Goal: Information Seeking & Learning: Learn about a topic

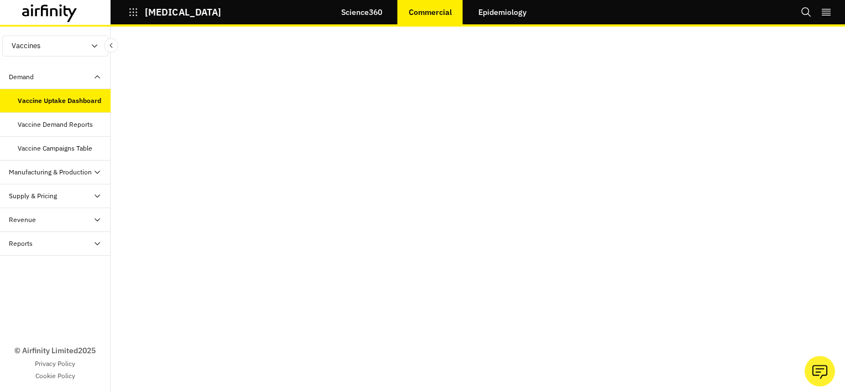
click at [371, 13] on link "Science360" at bounding box center [361, 12] width 63 height 27
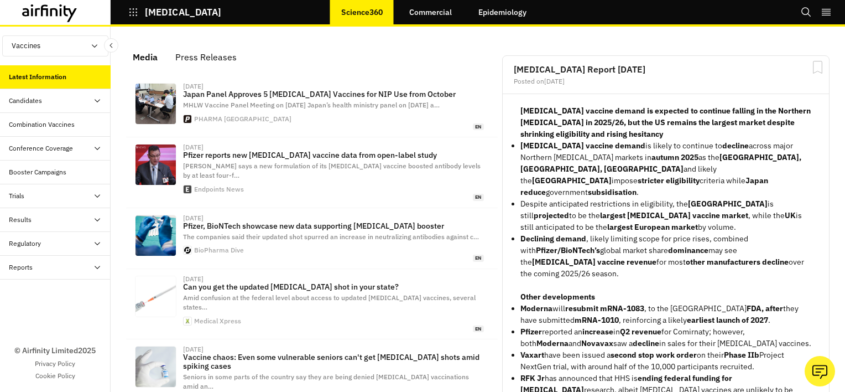
scroll to position [725, 323]
click at [802, 12] on icon "Search" at bounding box center [806, 11] width 9 height 9
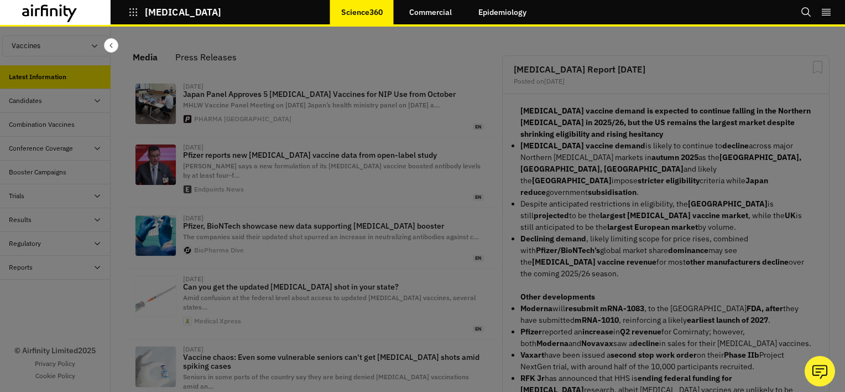
scroll to position [0, 0]
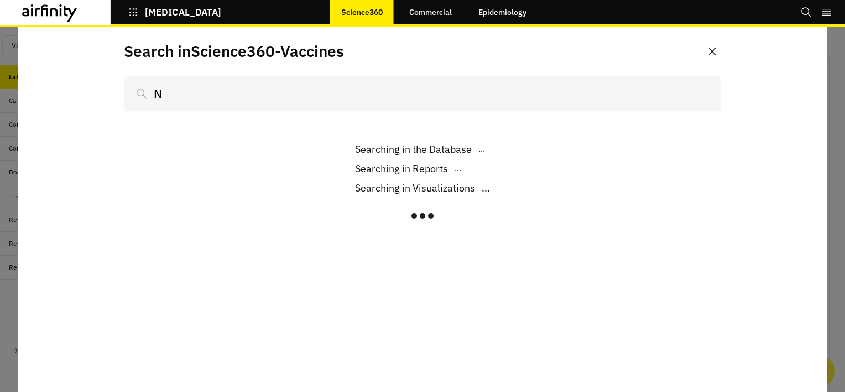
scroll to position [725, 323]
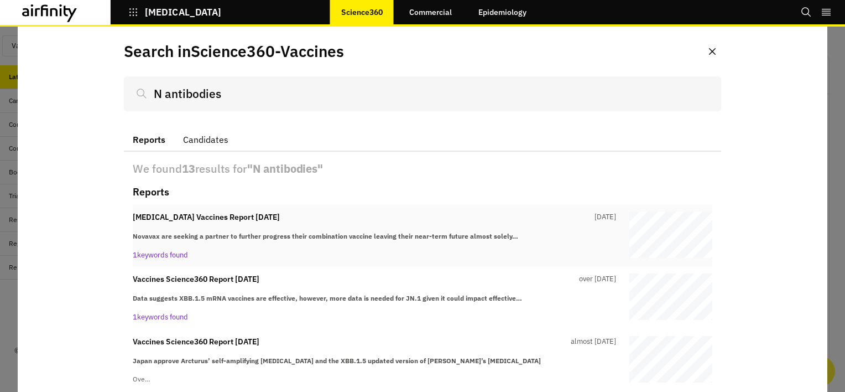
click at [238, 215] on p "COVID-19 Vaccines Report 4th March" at bounding box center [206, 217] width 147 height 12
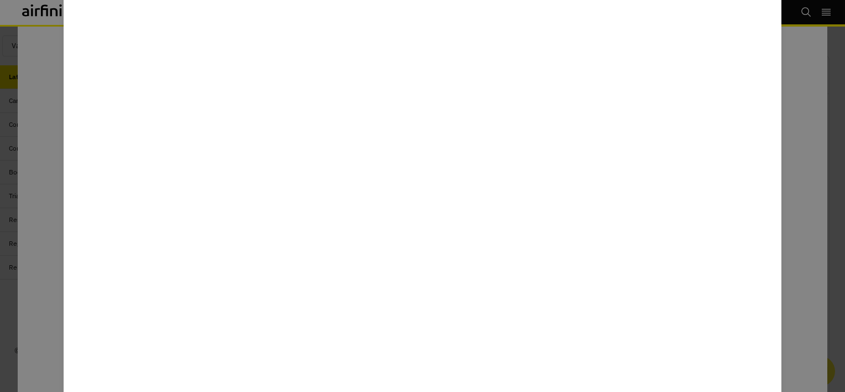
click at [49, 277] on div at bounding box center [422, 196] width 845 height 392
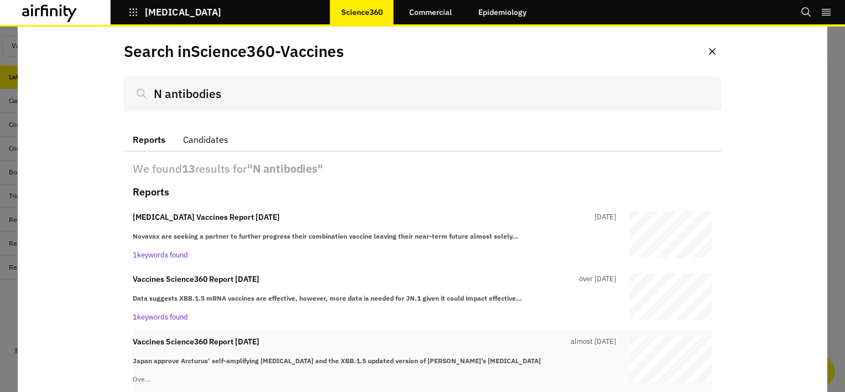
scroll to position [57, 0]
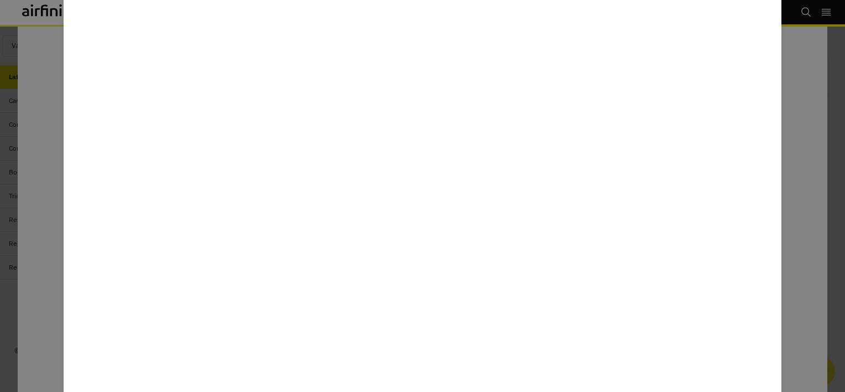
click at [49, 174] on div at bounding box center [422, 196] width 845 height 392
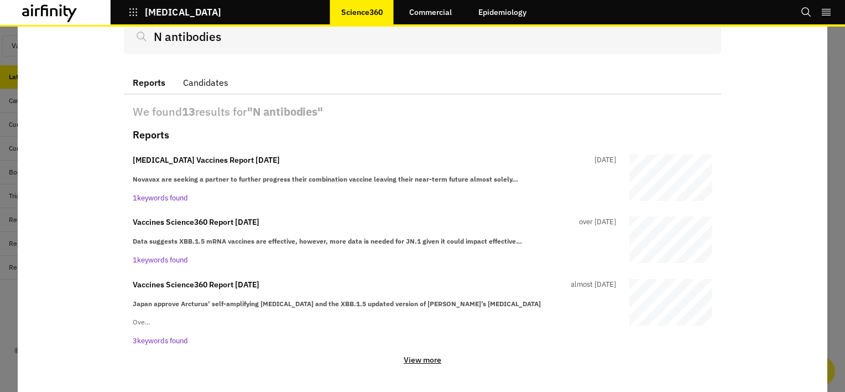
click at [252, 44] on input "N antibodies" at bounding box center [422, 36] width 597 height 34
type input "N antibodies"
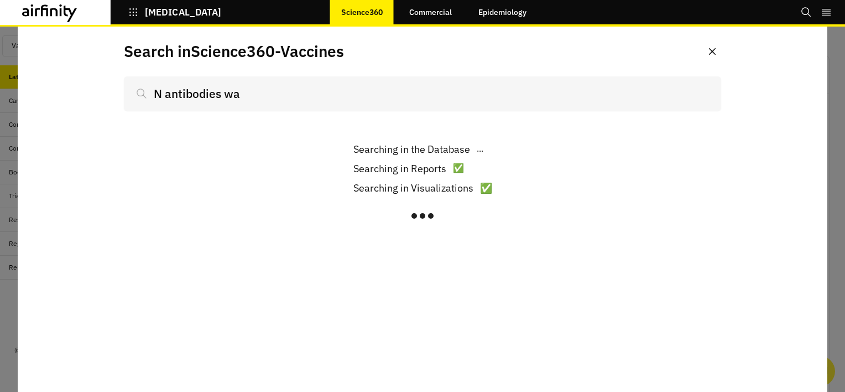
scroll to position [725, 323]
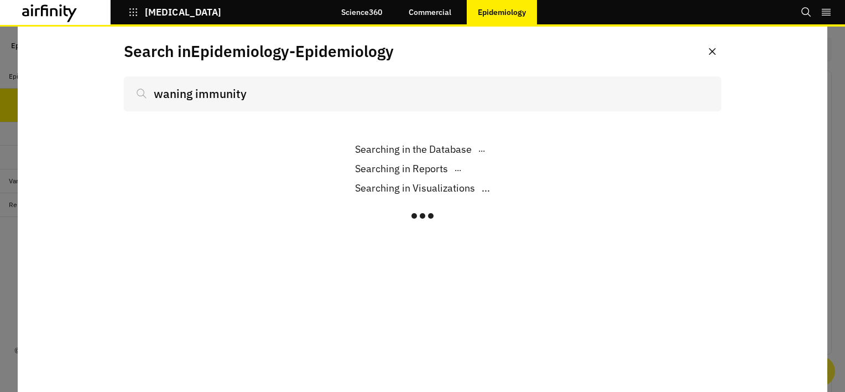
scroll to position [199, 0]
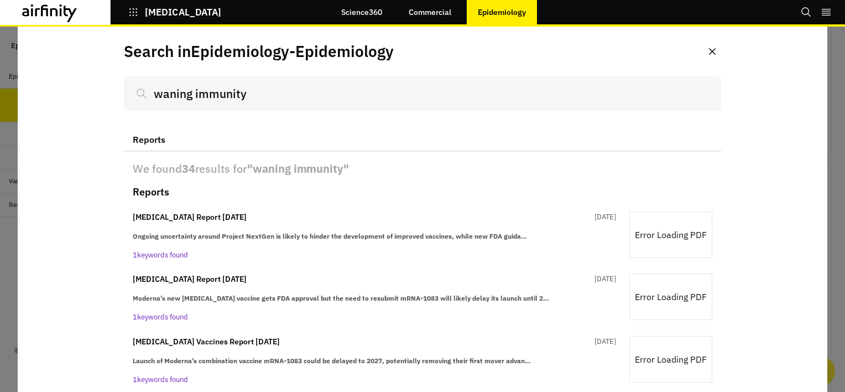
click at [184, 98] on input "waning immunity" at bounding box center [422, 93] width 597 height 34
click at [238, 89] on input "waning immunity" at bounding box center [422, 93] width 597 height 34
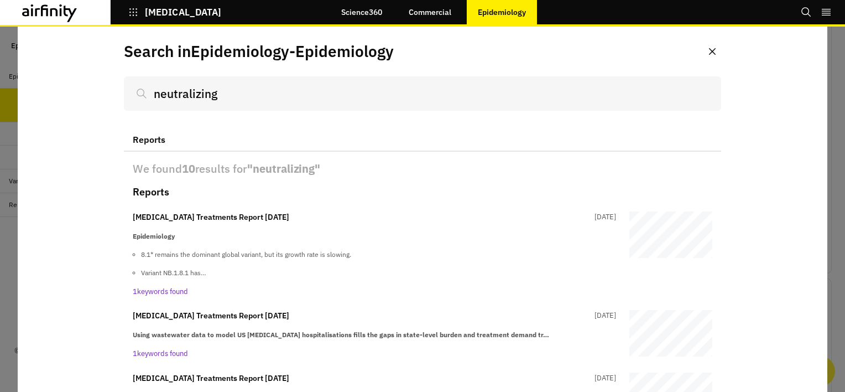
type input "neutralizing"
click at [373, 15] on link "Science360" at bounding box center [361, 12] width 63 height 27
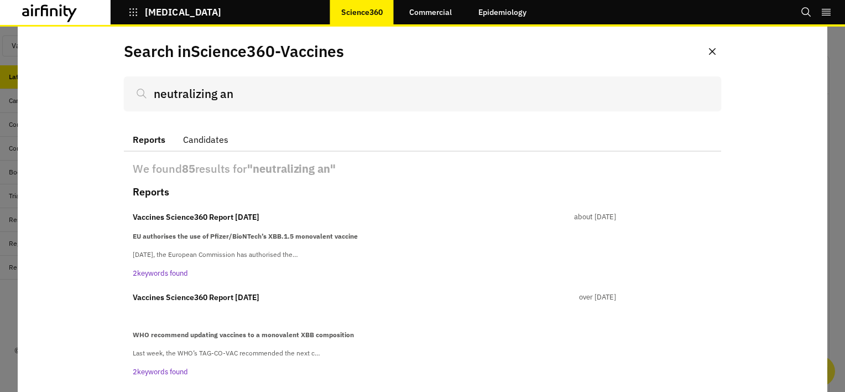
scroll to position [725, 323]
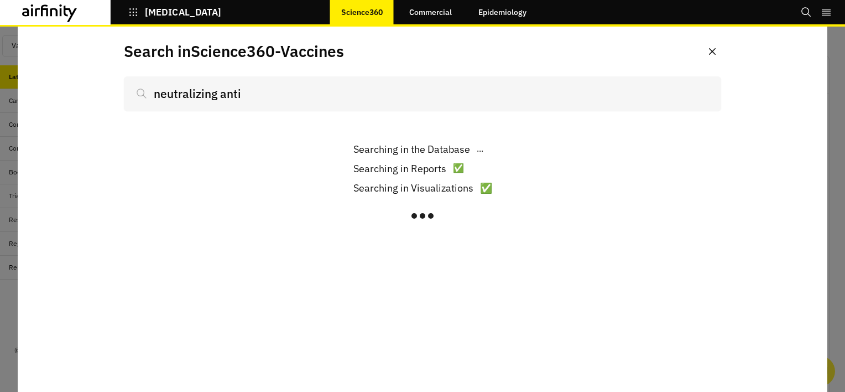
scroll to position [725, 323]
type input "neutralizing antibod"
